Goal: Use online tool/utility: Use online tool/utility

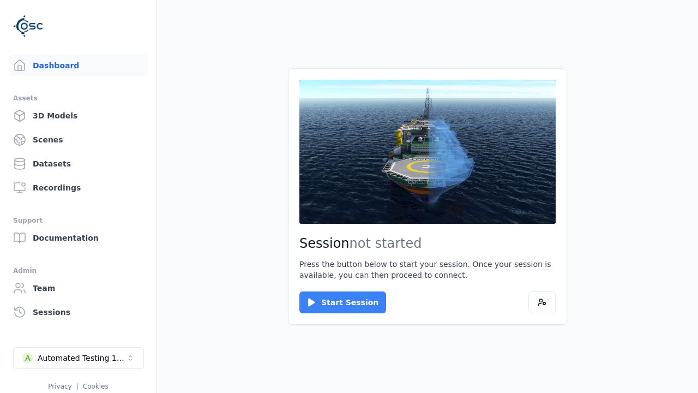
click at [336, 302] on button "Start Session" at bounding box center [342, 302] width 87 height 22
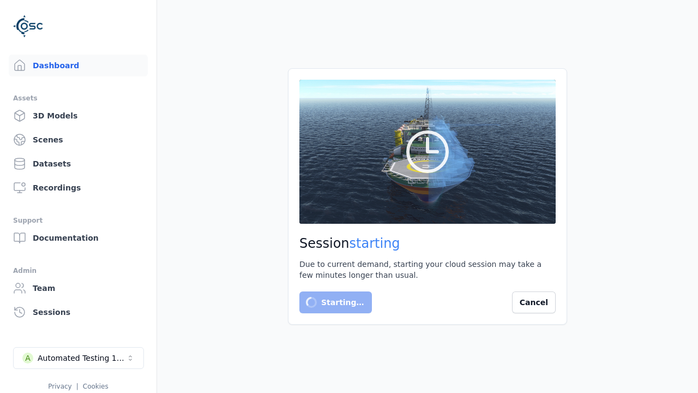
click at [592, 105] on main "Session starting Due to current demand, starting your cloud session may take a …" at bounding box center [427, 196] width 541 height 393
click at [551, 309] on button "Cancel" at bounding box center [534, 302] width 44 height 22
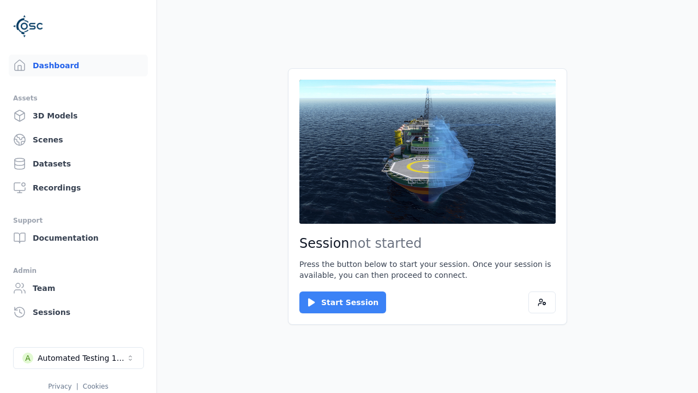
click at [334, 309] on button "Start Session" at bounding box center [342, 302] width 87 height 22
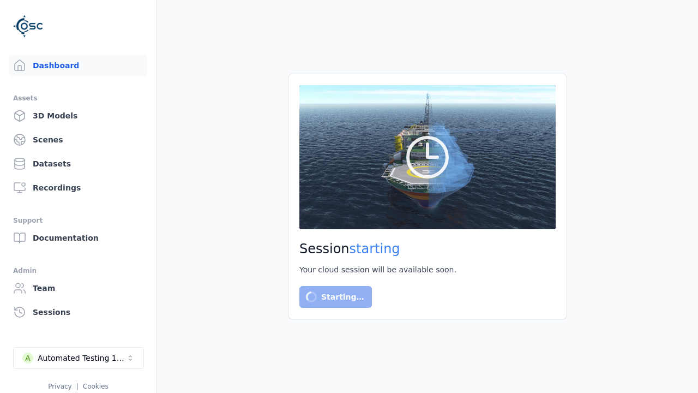
drag, startPoint x: 229, startPoint y: 291, endPoint x: 223, endPoint y: 291, distance: 6.5
drag, startPoint x: 223, startPoint y: 291, endPoint x: 205, endPoint y: 296, distance: 18.3
click at [205, 296] on main "Session starting Your cloud session will be available soon. Starting… Cancel" at bounding box center [427, 196] width 541 height 393
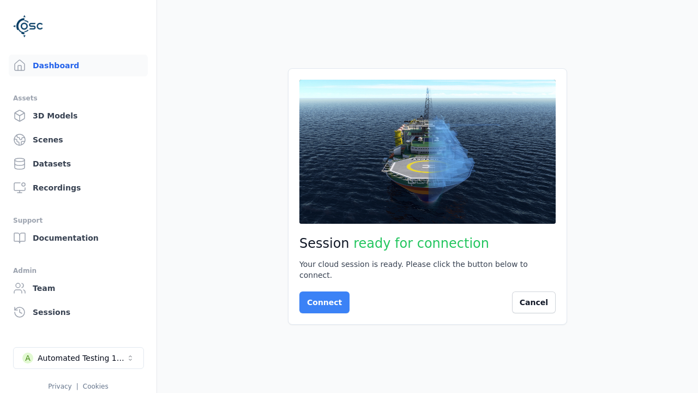
click at [321, 297] on button "Connect" at bounding box center [324, 302] width 50 height 22
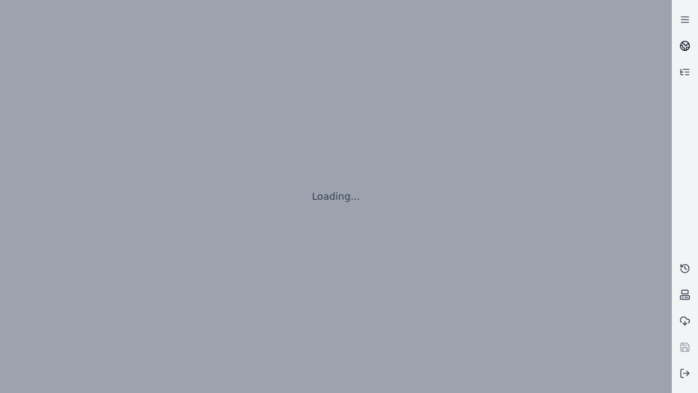
click at [685, 46] on icon at bounding box center [686, 44] width 7 height 4
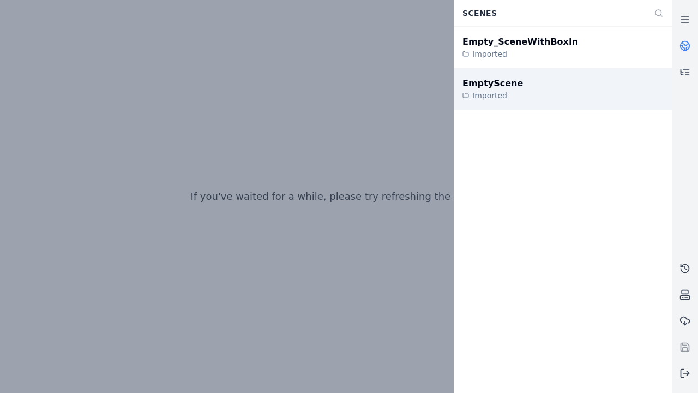
click at [487, 83] on div "EmptyScene" at bounding box center [493, 83] width 61 height 13
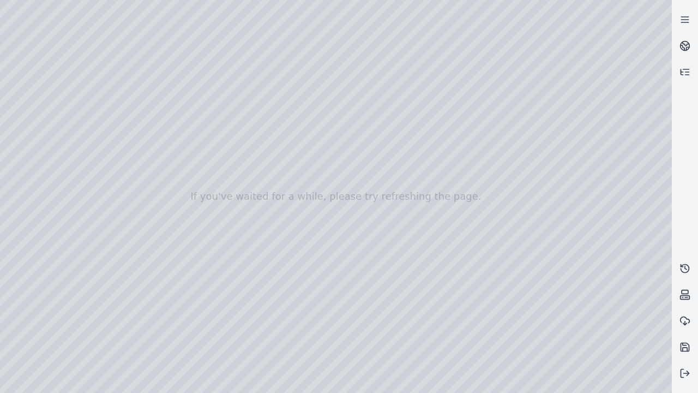
click at [3, 3] on div at bounding box center [336, 196] width 672 height 393
click at [3, 70] on div at bounding box center [336, 196] width 672 height 393
click at [0, 0] on div at bounding box center [336, 196] width 672 height 393
click at [685, 373] on line at bounding box center [686, 373] width 5 height 0
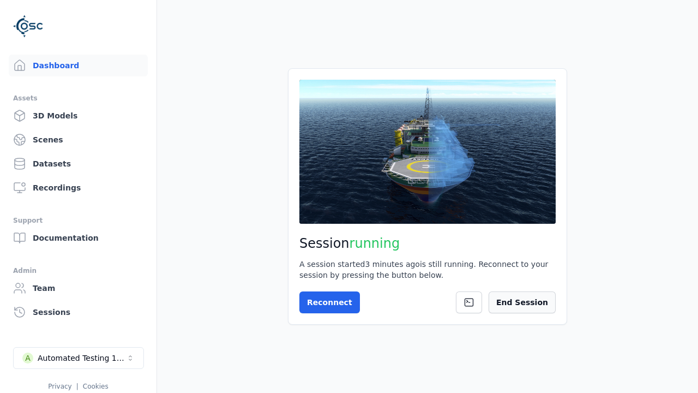
click at [527, 302] on button "End Session" at bounding box center [522, 302] width 67 height 22
